Goal: Obtain resource: Download file/media

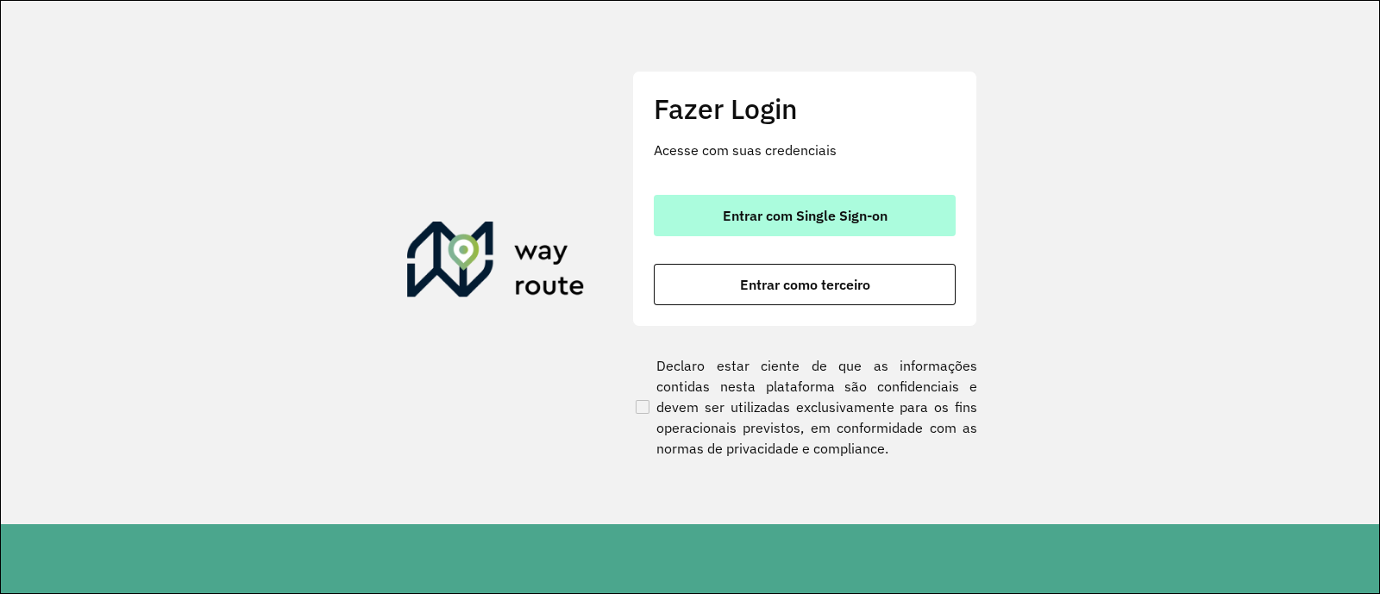
click at [880, 206] on button "Entrar com Single Sign-on" at bounding box center [805, 215] width 302 height 41
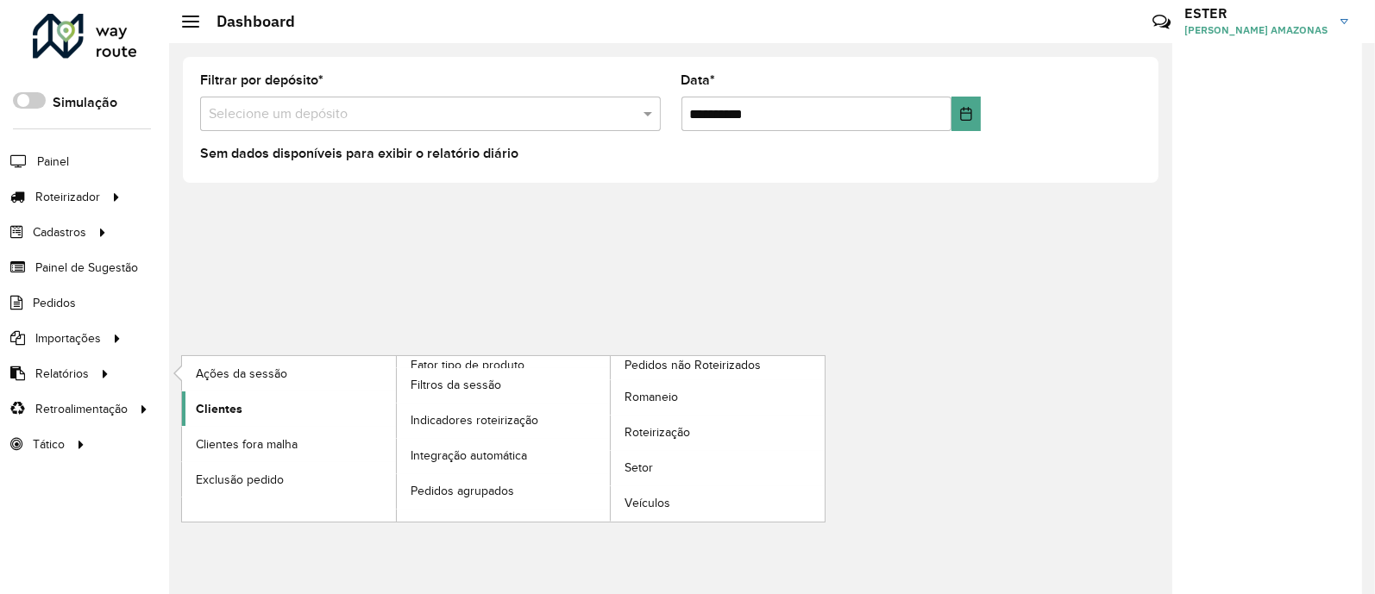
click at [248, 412] on link "Clientes" at bounding box center [289, 409] width 214 height 35
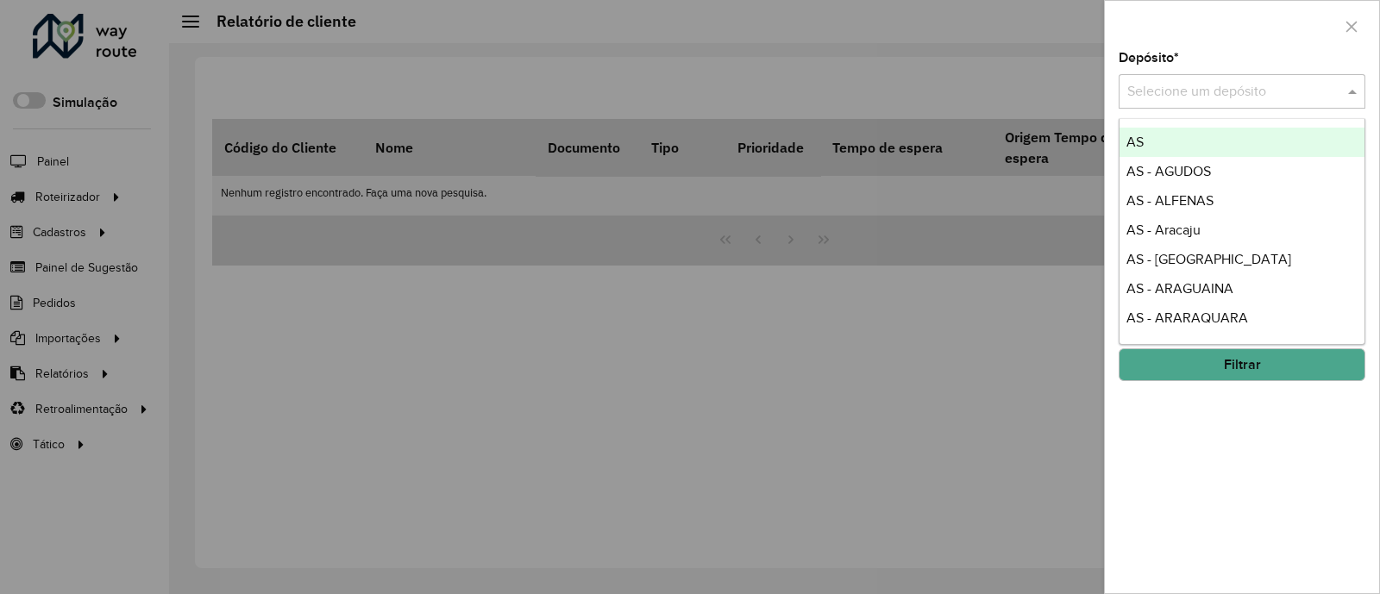
click at [1165, 82] on input "text" at bounding box center [1225, 92] width 195 height 21
type input "****"
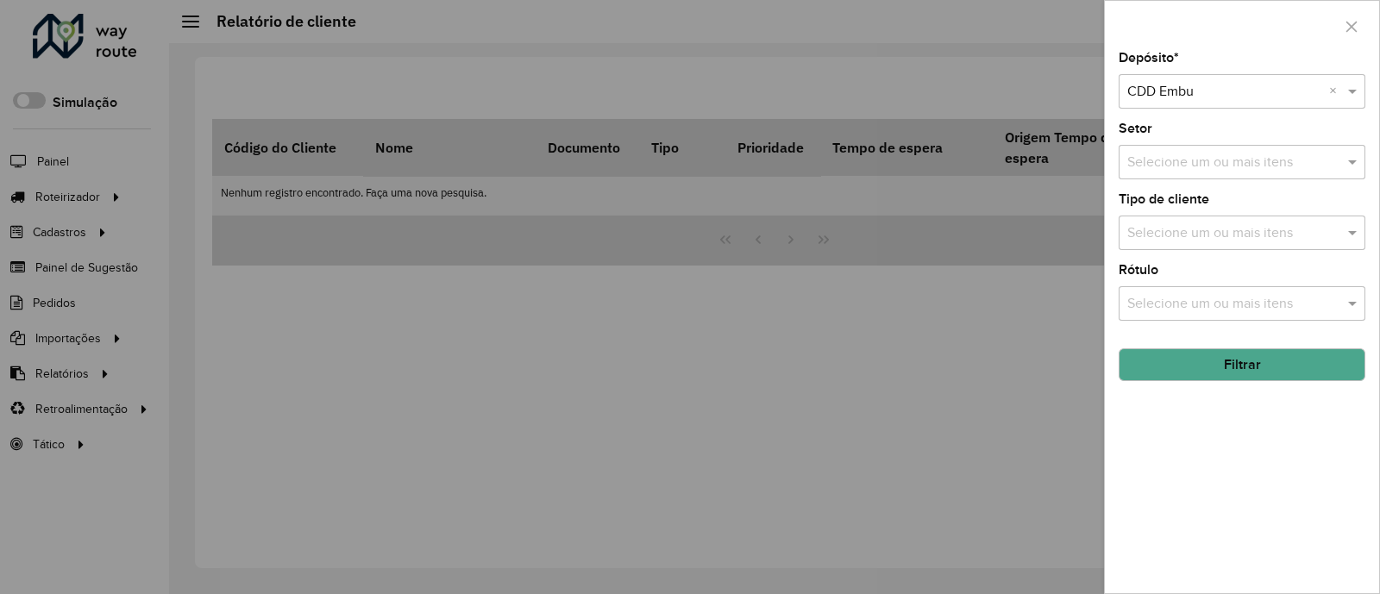
click at [1235, 359] on button "Filtrar" at bounding box center [1242, 365] width 247 height 33
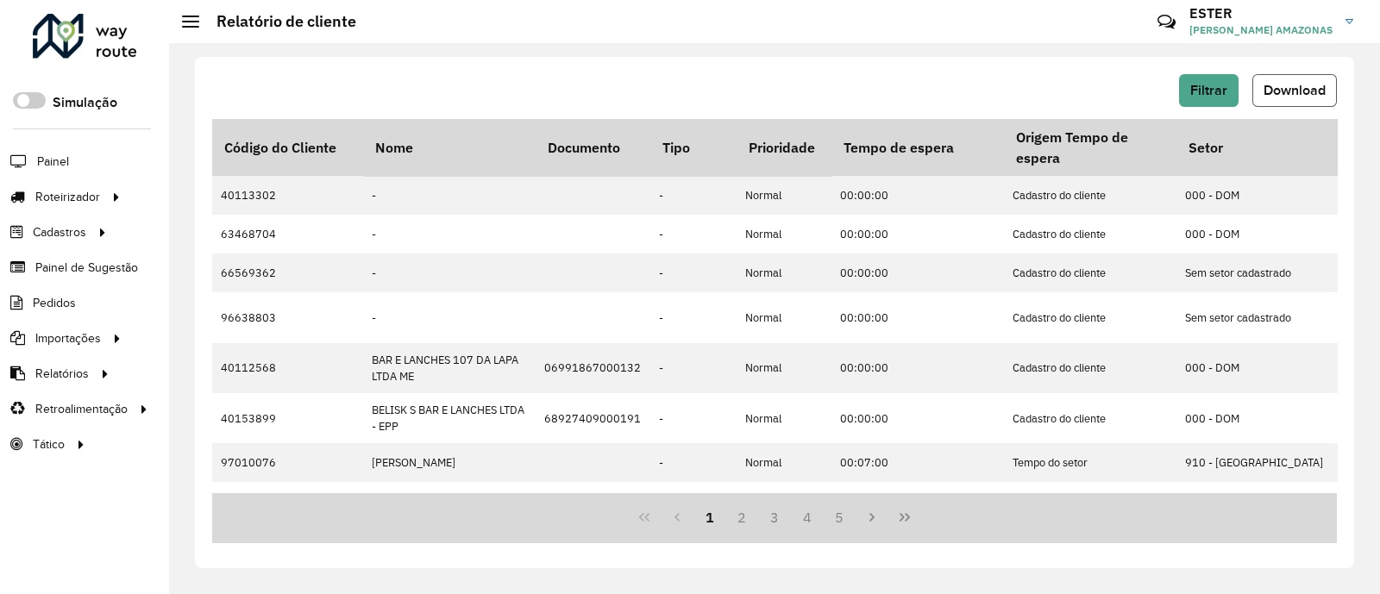
click at [1294, 86] on span "Download" at bounding box center [1295, 90] width 62 height 15
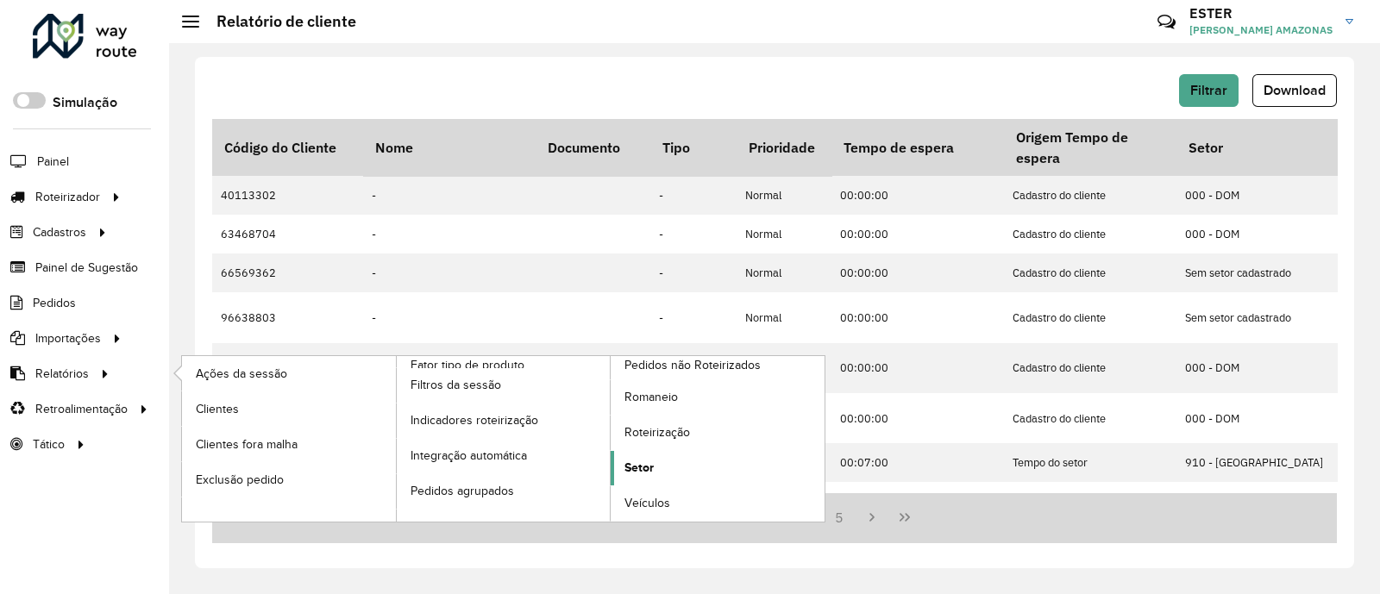
click at [674, 463] on link "Setor" at bounding box center [718, 468] width 214 height 35
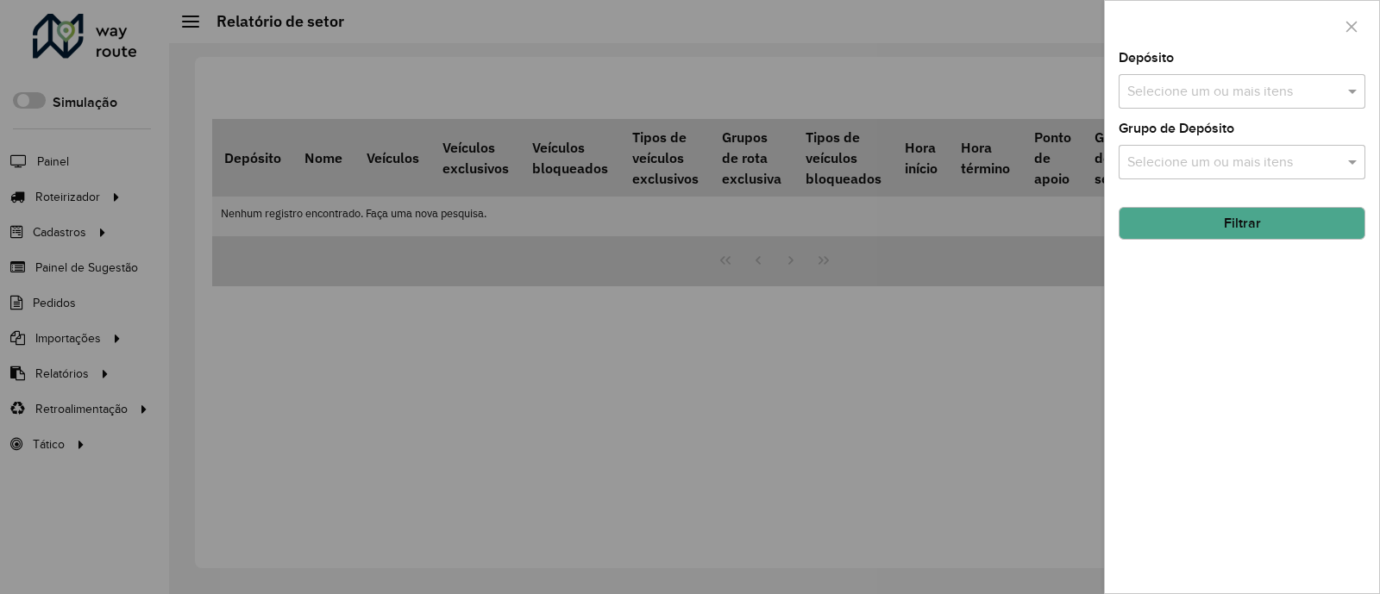
click at [1281, 79] on div "Selecione um ou mais itens" at bounding box center [1242, 91] width 247 height 35
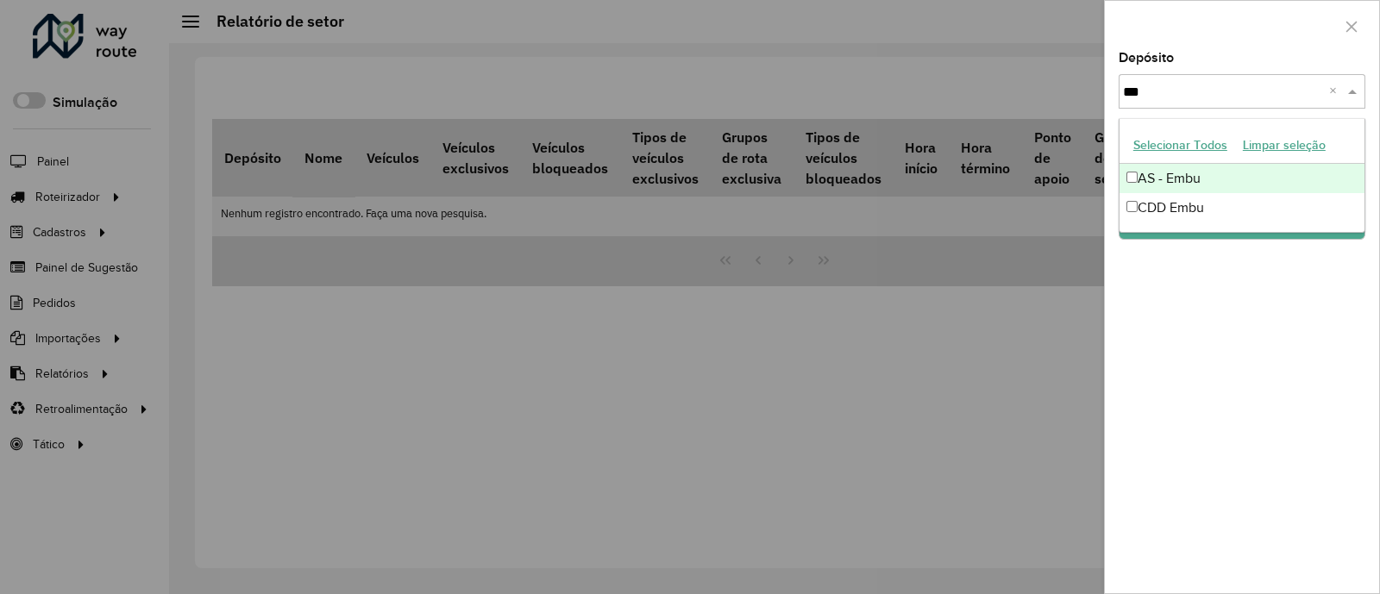
type input "****"
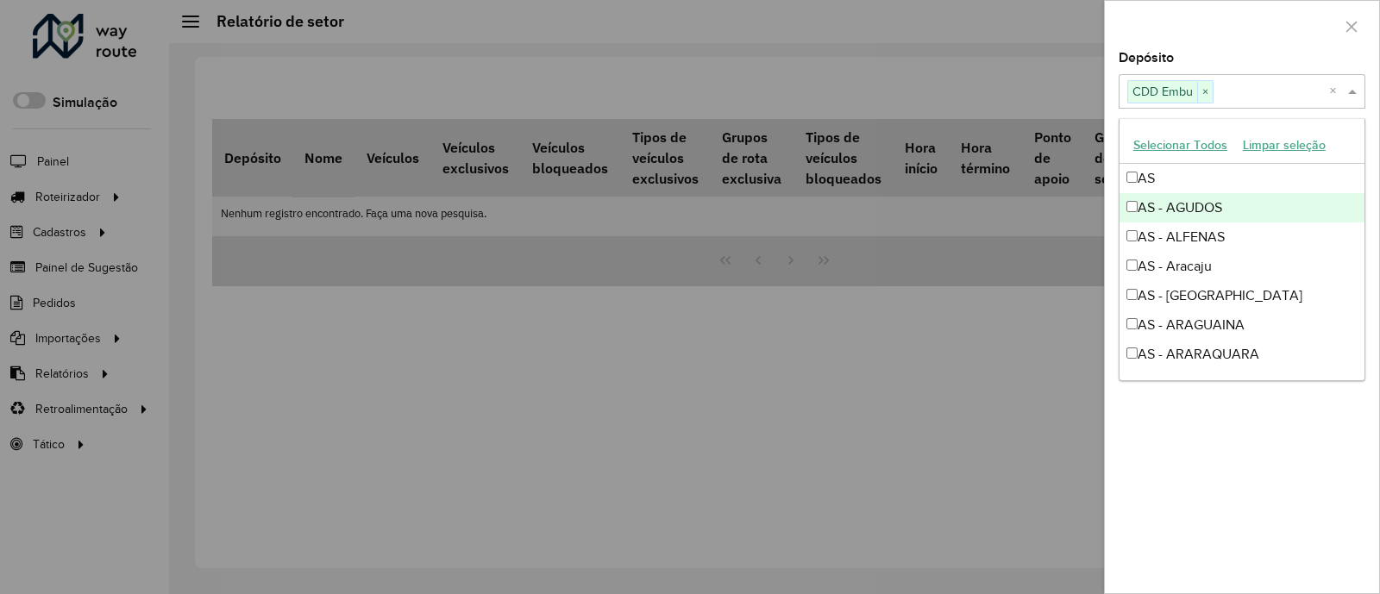
click at [1240, 45] on div at bounding box center [1242, 26] width 274 height 51
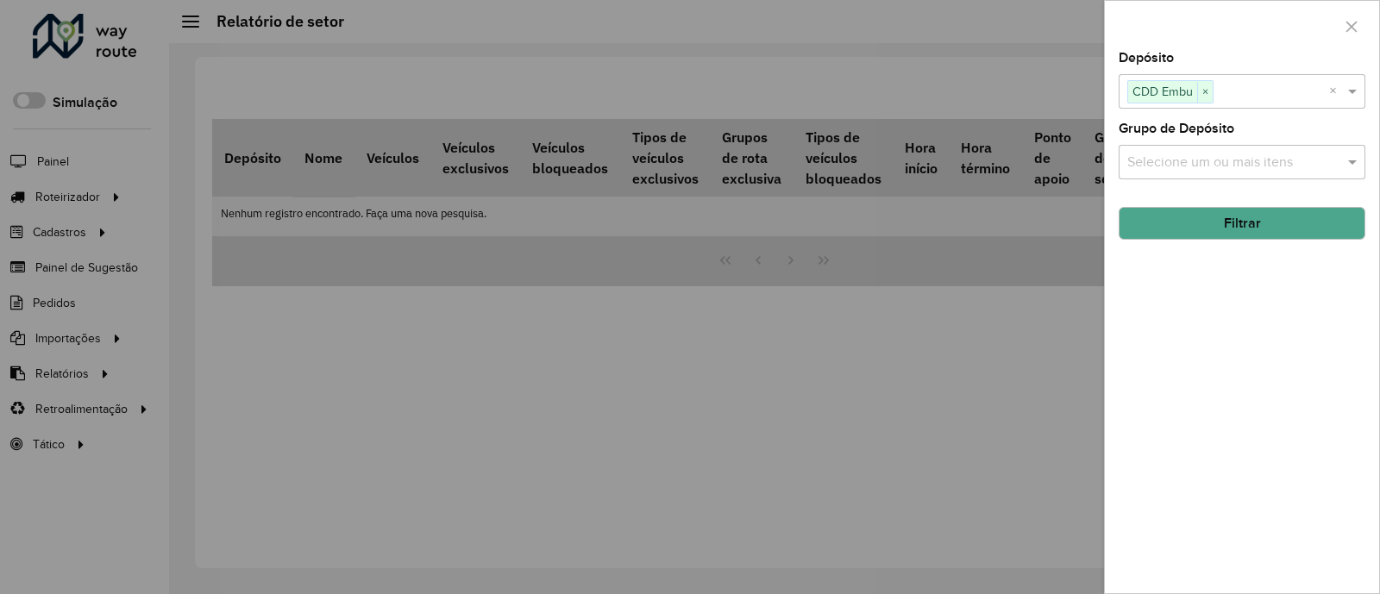
click at [1257, 222] on button "Filtrar" at bounding box center [1242, 223] width 247 height 33
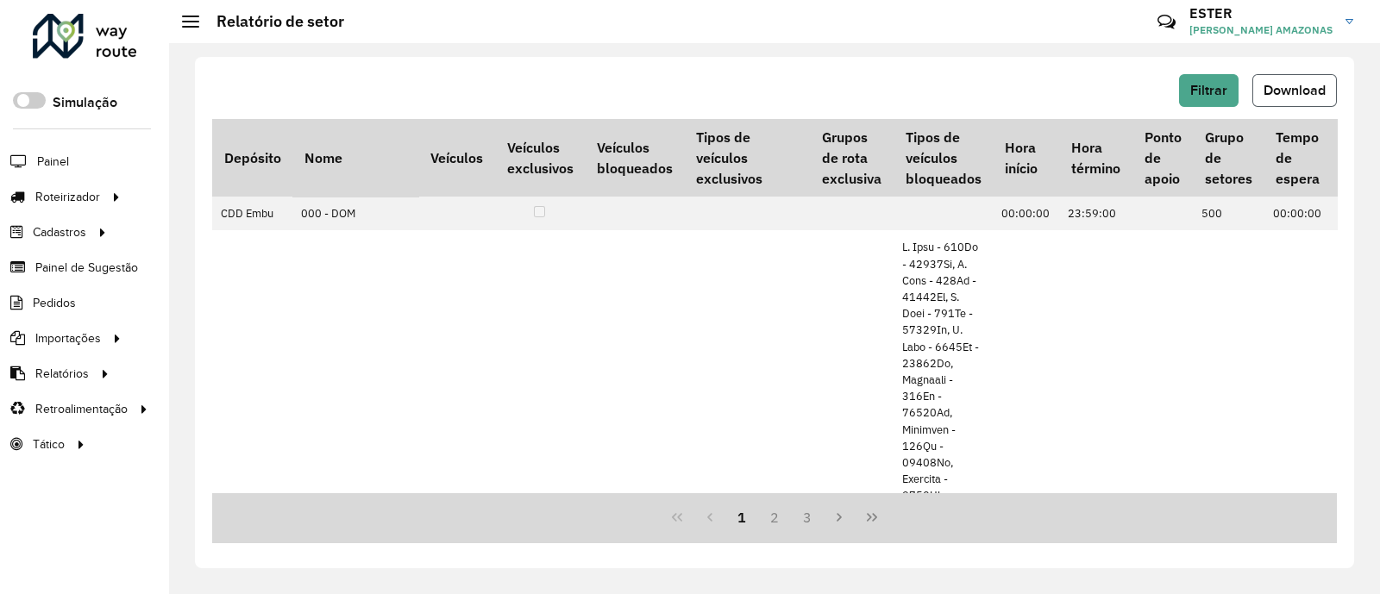
click at [1265, 88] on span "Download" at bounding box center [1295, 90] width 62 height 15
click at [792, 92] on div "Filtrar Download" at bounding box center [774, 90] width 1125 height 33
